Goal: Register for event/course

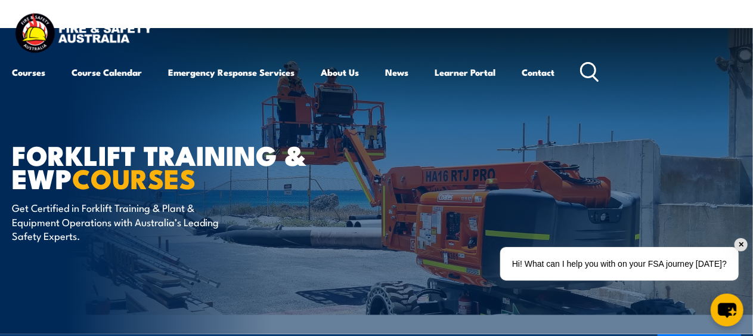
click at [748, 252] on img at bounding box center [376, 181] width 753 height 306
click at [746, 248] on div "✕" at bounding box center [741, 244] width 13 height 13
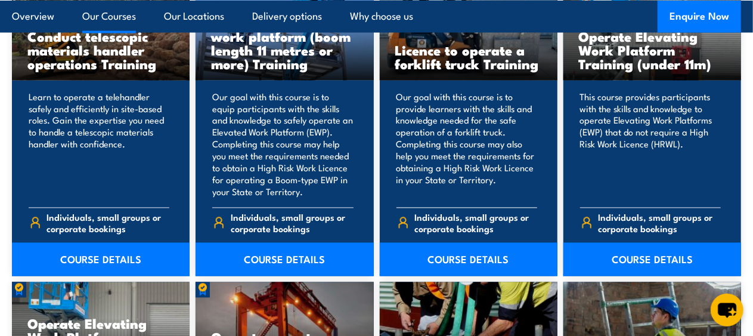
scroll to position [1014, 0]
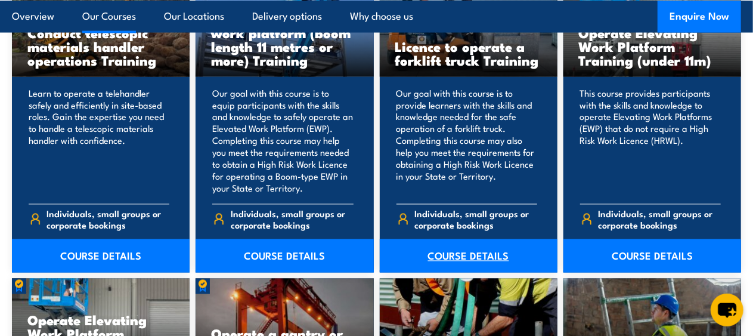
click at [462, 264] on link "COURSE DETAILS" at bounding box center [469, 255] width 178 height 33
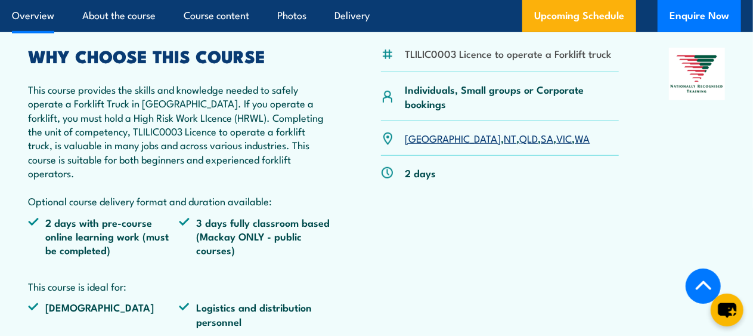
scroll to position [397, 0]
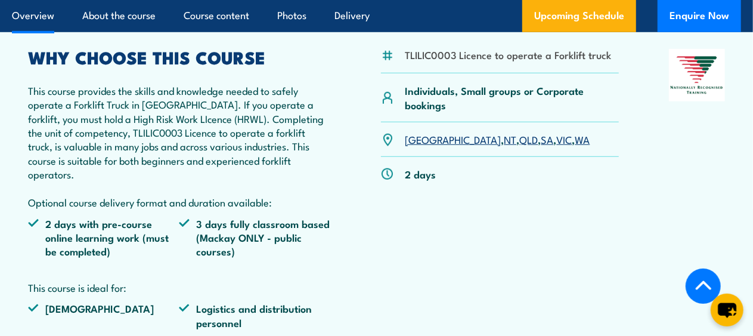
click at [421, 136] on link "[GEOGRAPHIC_DATA]" at bounding box center [454, 139] width 96 height 14
click at [520, 141] on link "QLD" at bounding box center [529, 139] width 18 height 14
click at [542, 143] on link "SA" at bounding box center [548, 139] width 13 height 14
click at [557, 141] on link "VIC" at bounding box center [565, 139] width 16 height 14
click at [576, 138] on link "WA" at bounding box center [583, 139] width 15 height 14
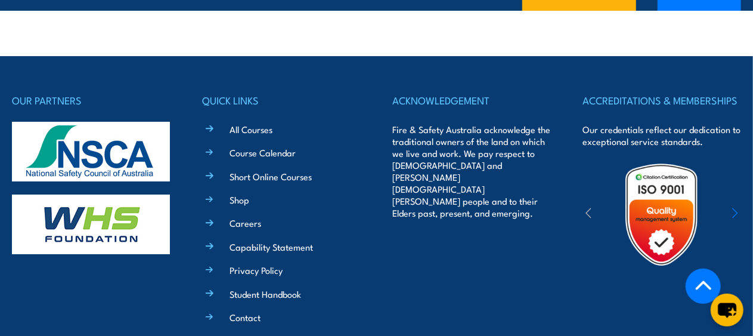
scroll to position [4272, 0]
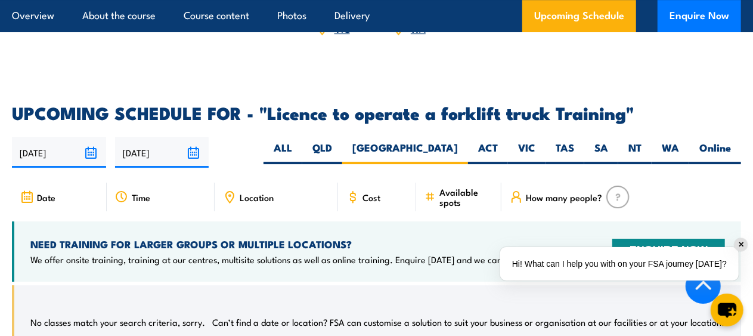
scroll to position [1893, 0]
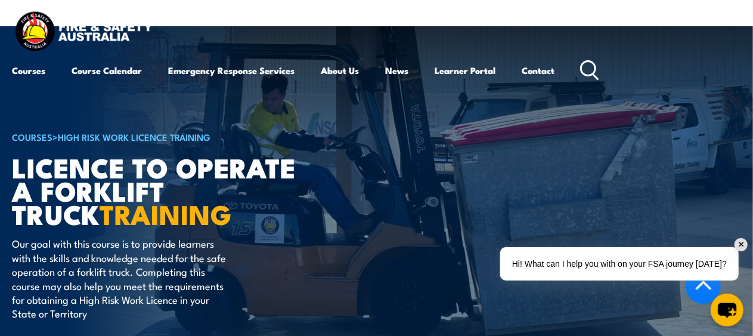
scroll to position [230, 0]
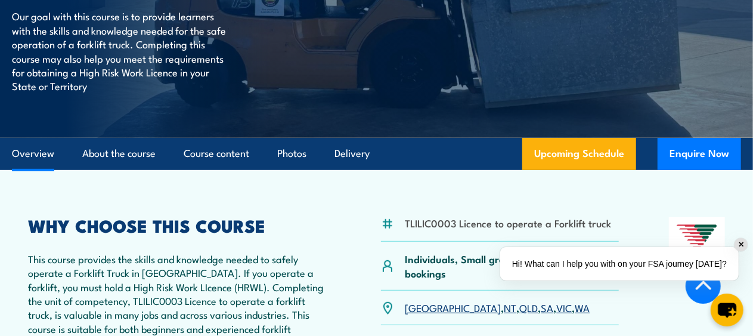
scroll to position [982, 0]
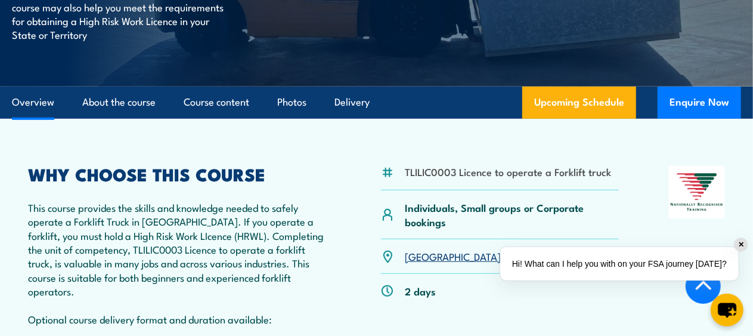
scroll to position [593, 0]
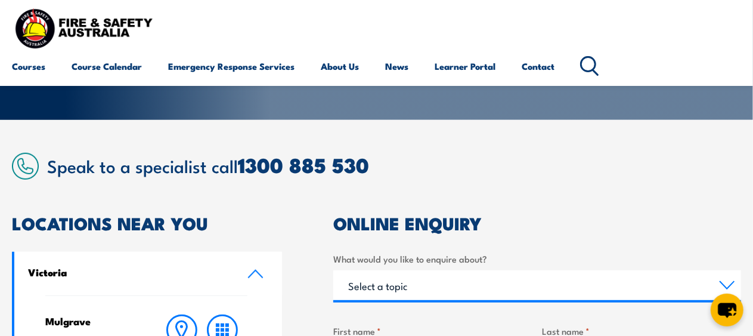
scroll to position [179, 0]
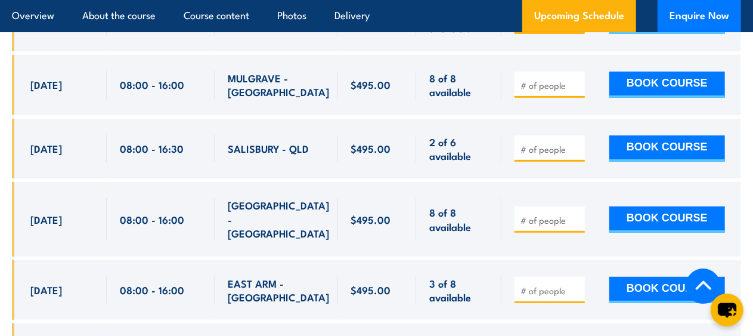
scroll to position [4272, 0]
